Goal: Transaction & Acquisition: Book appointment/travel/reservation

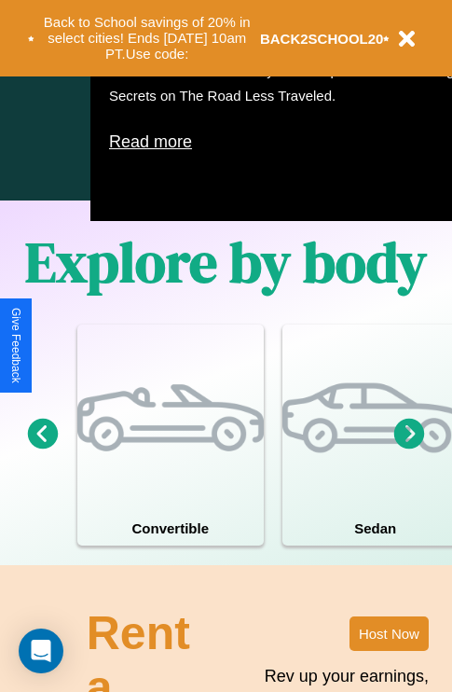
scroll to position [1198, 0]
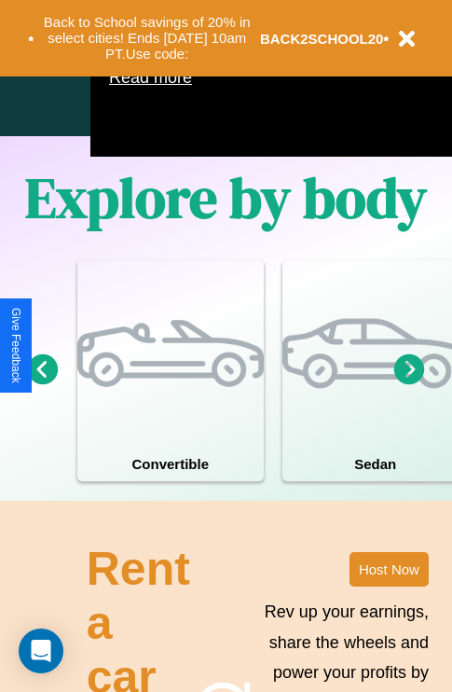
click at [409, 384] on icon at bounding box center [409, 368] width 31 height 31
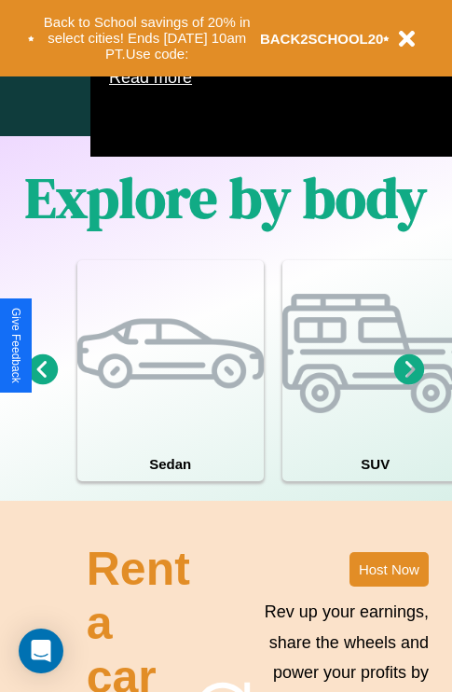
click at [409, 384] on icon at bounding box center [409, 368] width 31 height 31
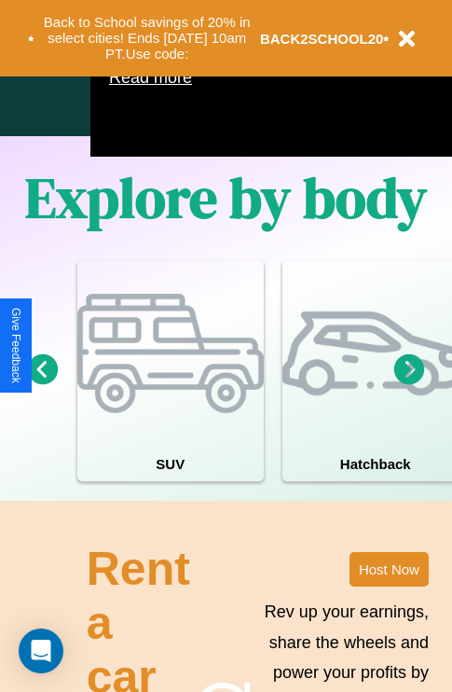
click at [409, 384] on icon at bounding box center [409, 368] width 31 height 31
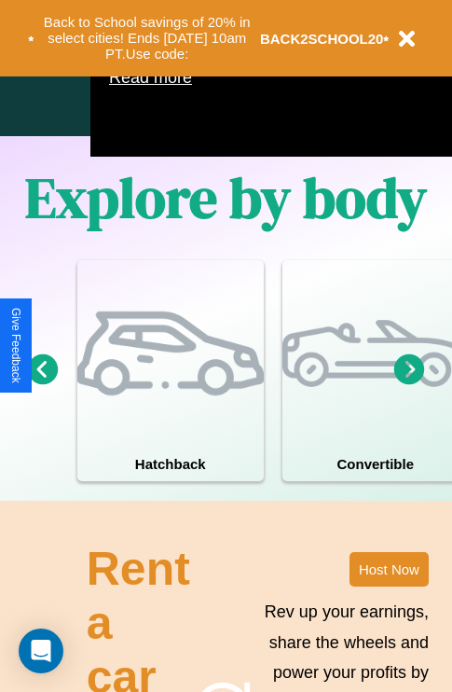
click at [409, 384] on icon at bounding box center [409, 368] width 31 height 31
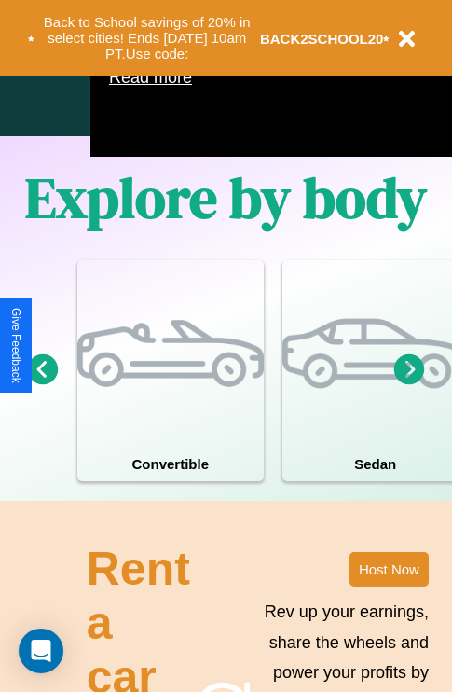
click at [409, 384] on icon at bounding box center [409, 368] width 31 height 31
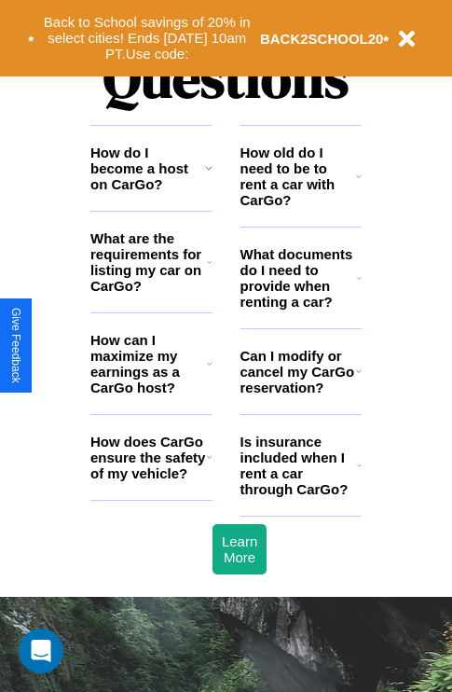
scroll to position [2259, 0]
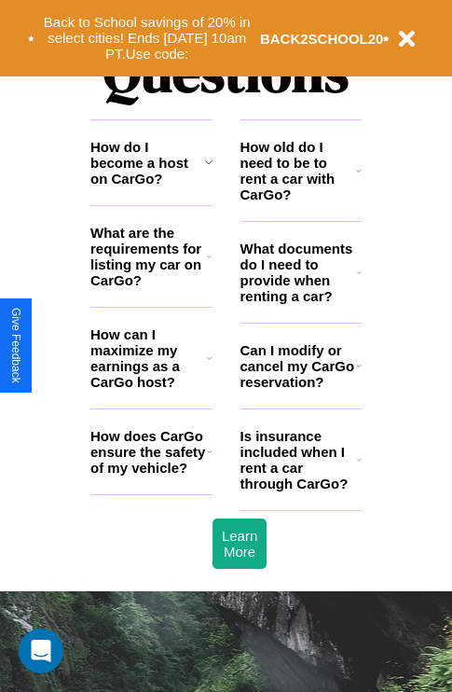
click at [358, 373] on icon at bounding box center [359, 365] width 6 height 15
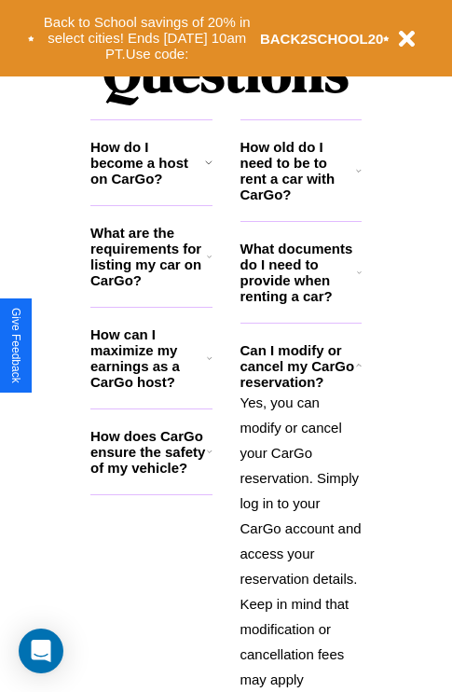
click at [151, 388] on h3 "How can I maximize my earnings as a CarGo host?" at bounding box center [148, 357] width 117 height 63
click at [358, 367] on polyline at bounding box center [358, 365] width 5 height 3
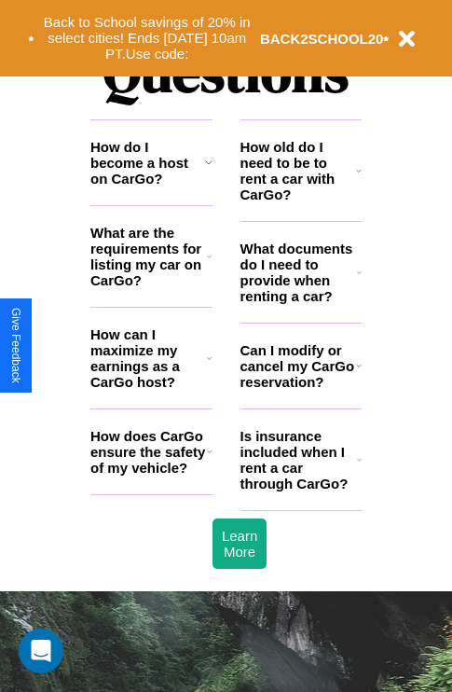
click at [151, 388] on h3 "How can I maximize my earnings as a CarGo host?" at bounding box center [148, 357] width 117 height 63
click at [300, 200] on h3 "How old do I need to be to rent a car with CarGo?" at bounding box center [299, 170] width 117 height 63
click at [146, 38] on button "Back to School savings of 20% in select cities! Ends [DATE] 10am PT. Use code:" at bounding box center [147, 38] width 226 height 58
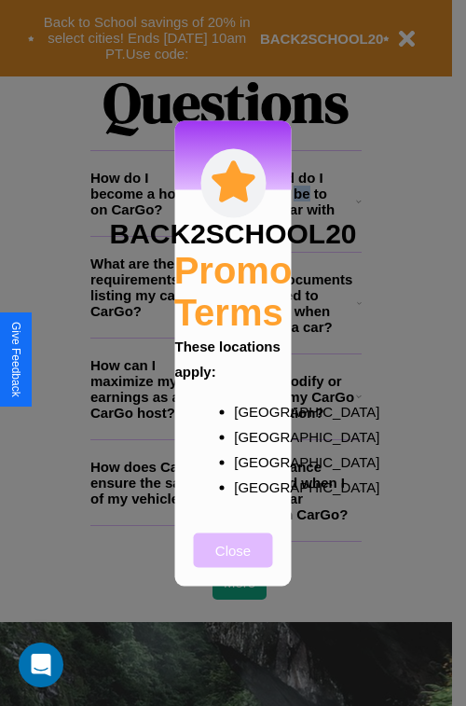
click at [233, 562] on button "Close" at bounding box center [233, 549] width 79 height 34
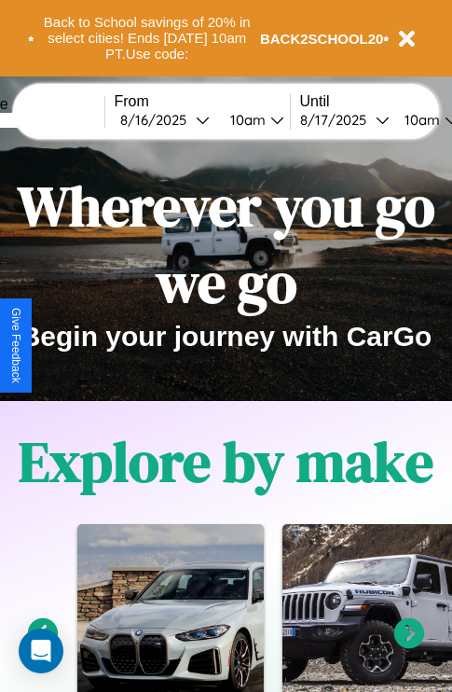
scroll to position [0, 0]
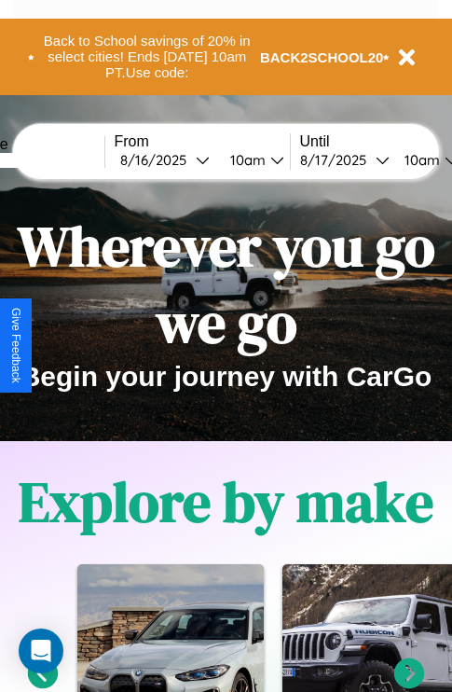
click at [62, 159] on input "text" at bounding box center [35, 160] width 140 height 15
type input "******"
click at [186, 159] on div "[DATE]" at bounding box center [158, 160] width 76 height 18
select select "*"
select select "****"
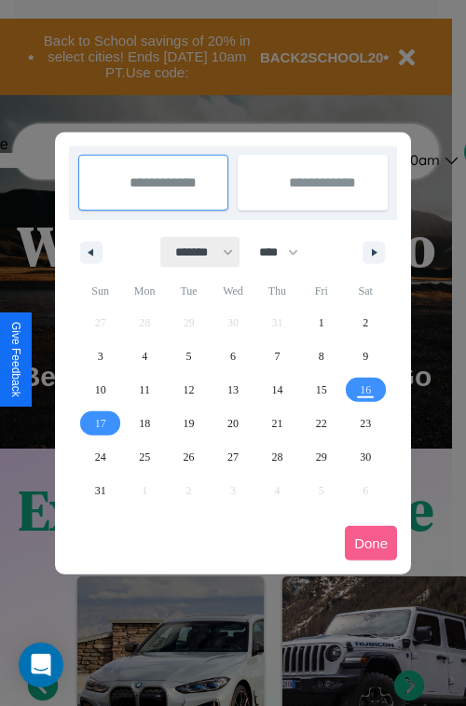
click at [196, 252] on select "******* ******** ***** ***** *** **** **** ****** ********* ******* ******** **…" at bounding box center [200, 252] width 79 height 31
select select "**"
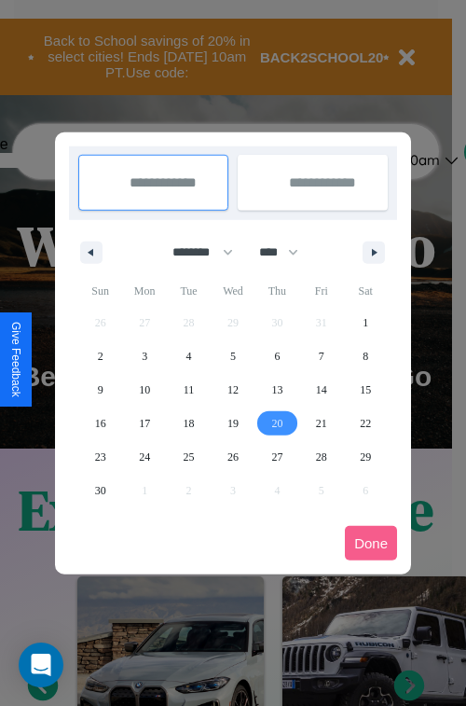
click at [277, 422] on span "20" at bounding box center [276, 423] width 11 height 34
type input "**********"
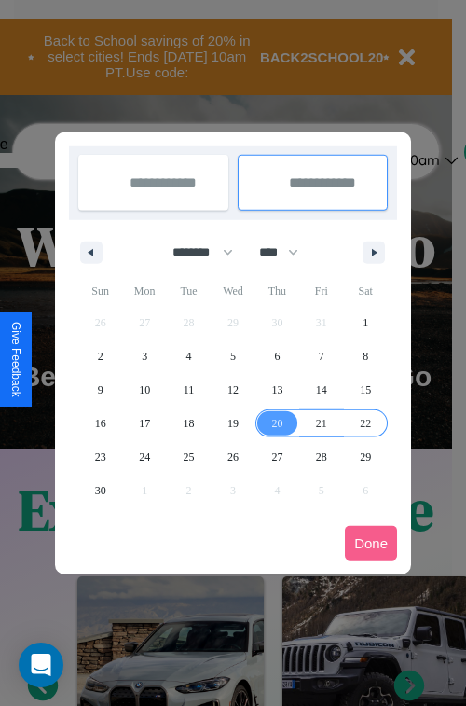
click at [365, 422] on span "22" at bounding box center [365, 423] width 11 height 34
type input "**********"
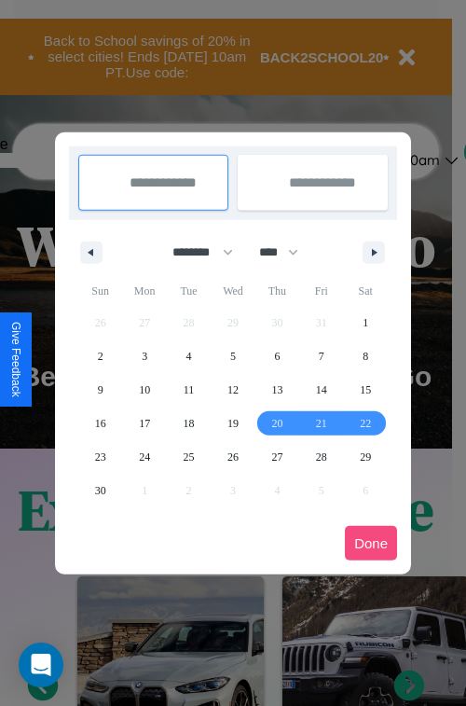
click at [371, 543] on button "Done" at bounding box center [371, 543] width 52 height 34
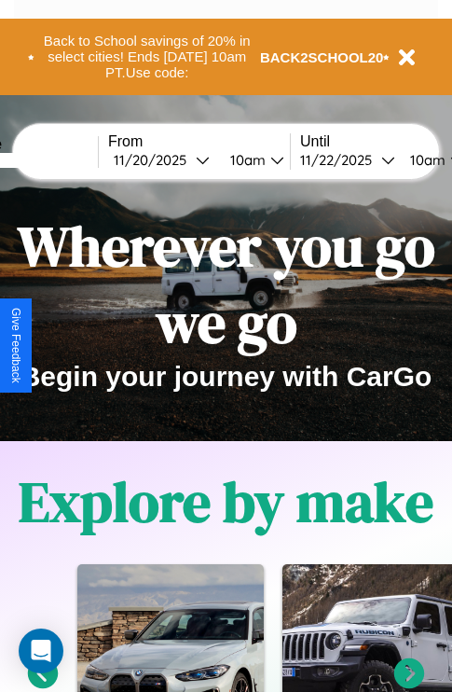
scroll to position [0, 75]
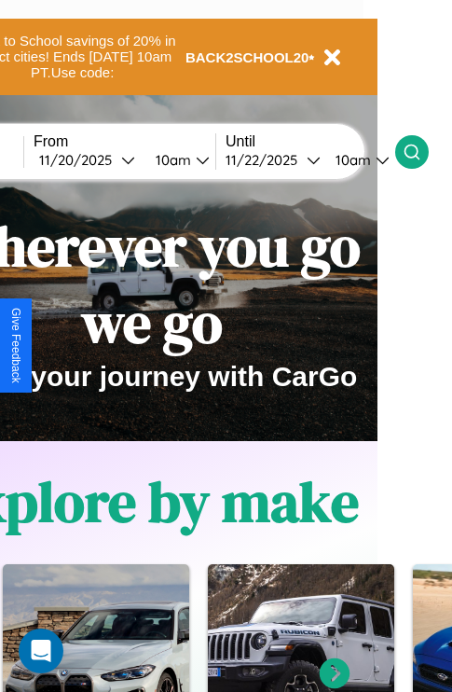
click at [421, 151] on icon at bounding box center [412, 152] width 19 height 19
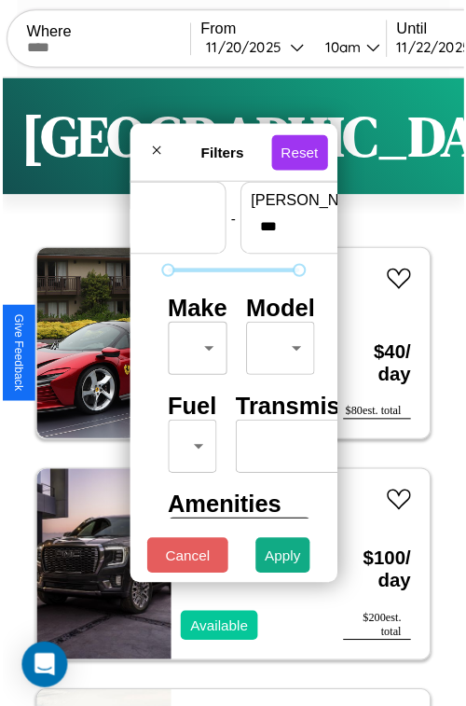
scroll to position [55, 0]
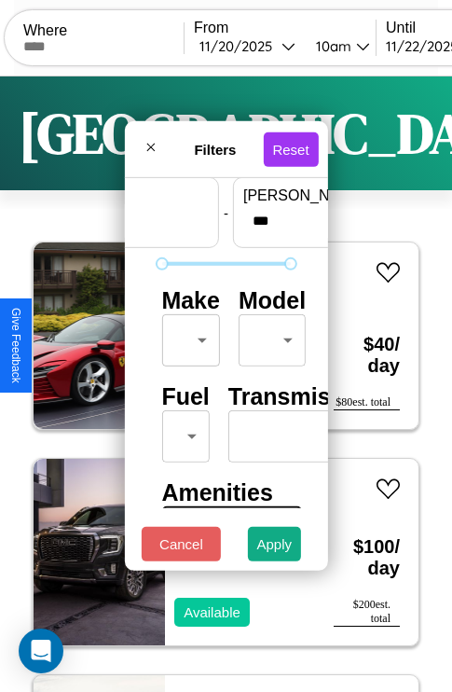
click at [187, 336] on body "CarGo Where From [DATE] 10am Until [DATE] 10am Become a Host Login Sign Up Lisb…" at bounding box center [226, 384] width 452 height 769
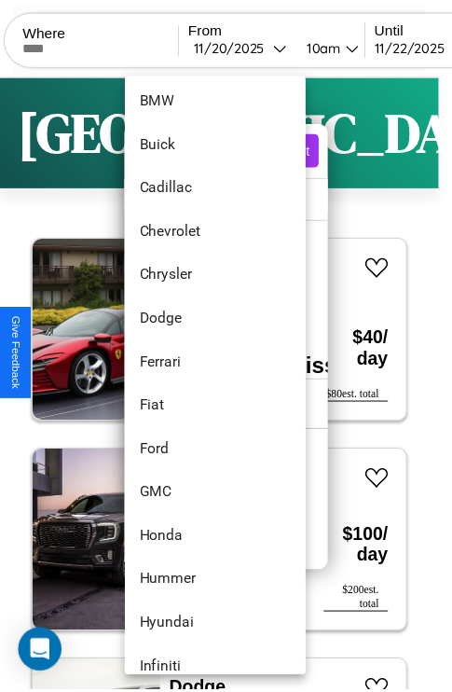
scroll to position [304, 0]
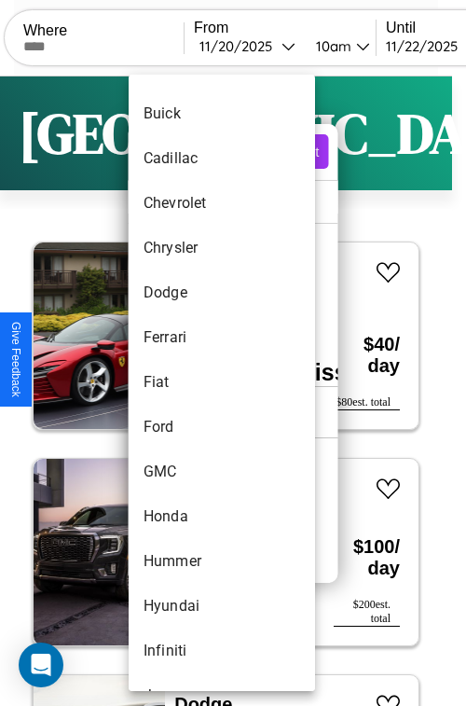
click at [186, 382] on li "Fiat" at bounding box center [222, 382] width 186 height 45
type input "****"
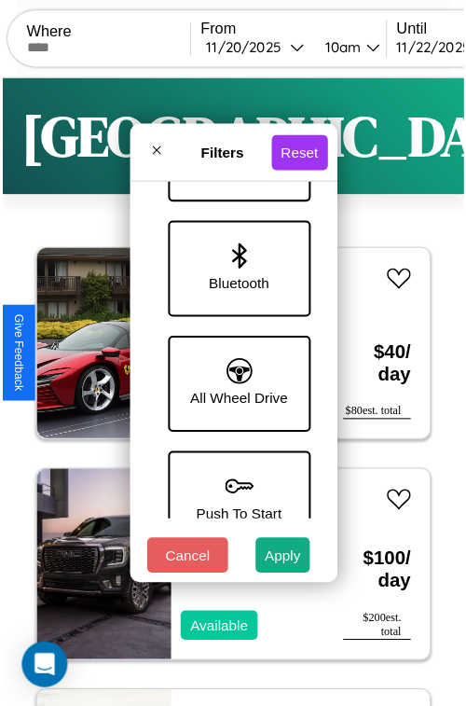
scroll to position [1281, 0]
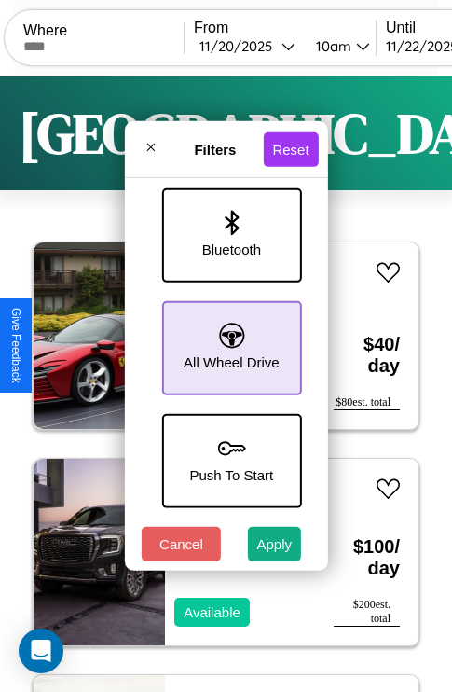
click at [228, 338] on icon at bounding box center [231, 335] width 25 height 25
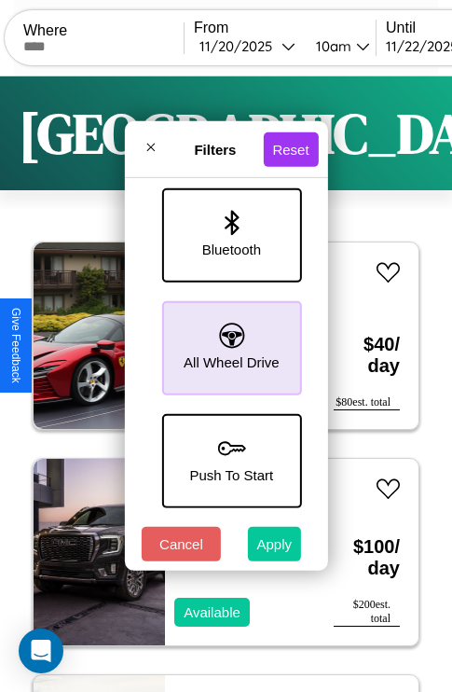
click at [275, 548] on button "Apply" at bounding box center [275, 544] width 54 height 34
